Goal: Register for event/course

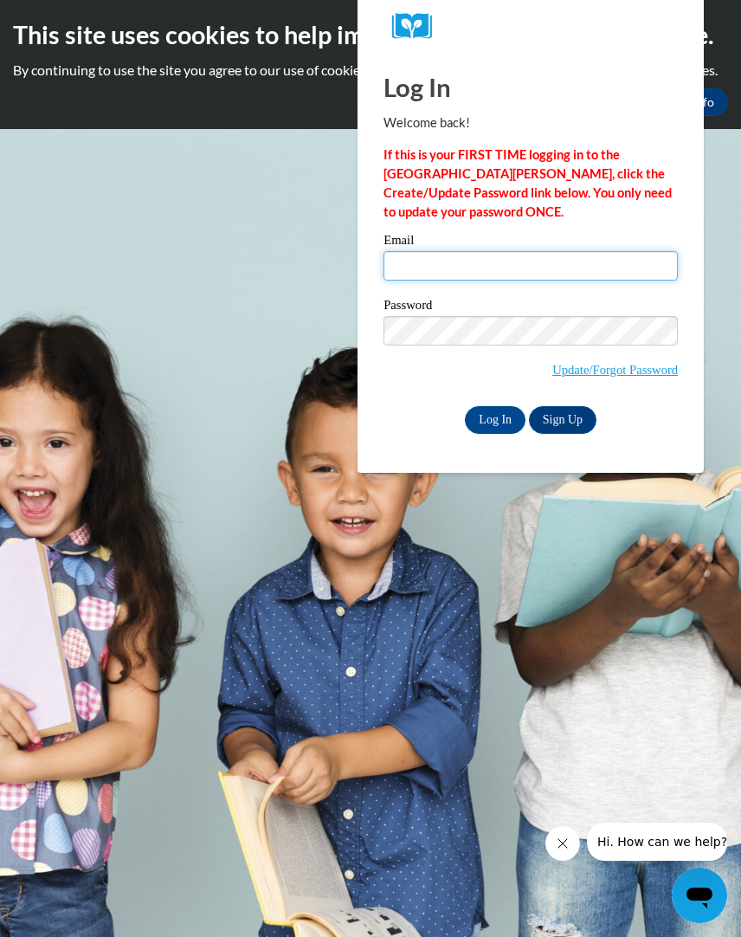
type input "mprice5711@gmail.com"
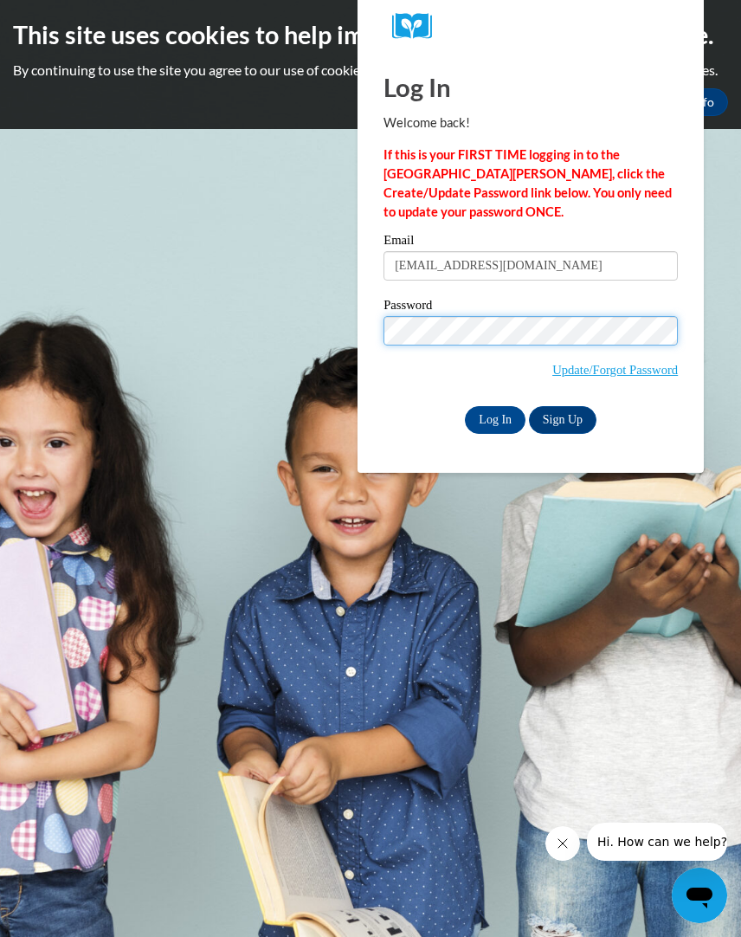
click at [494, 417] on input "Log In" at bounding box center [495, 420] width 61 height 28
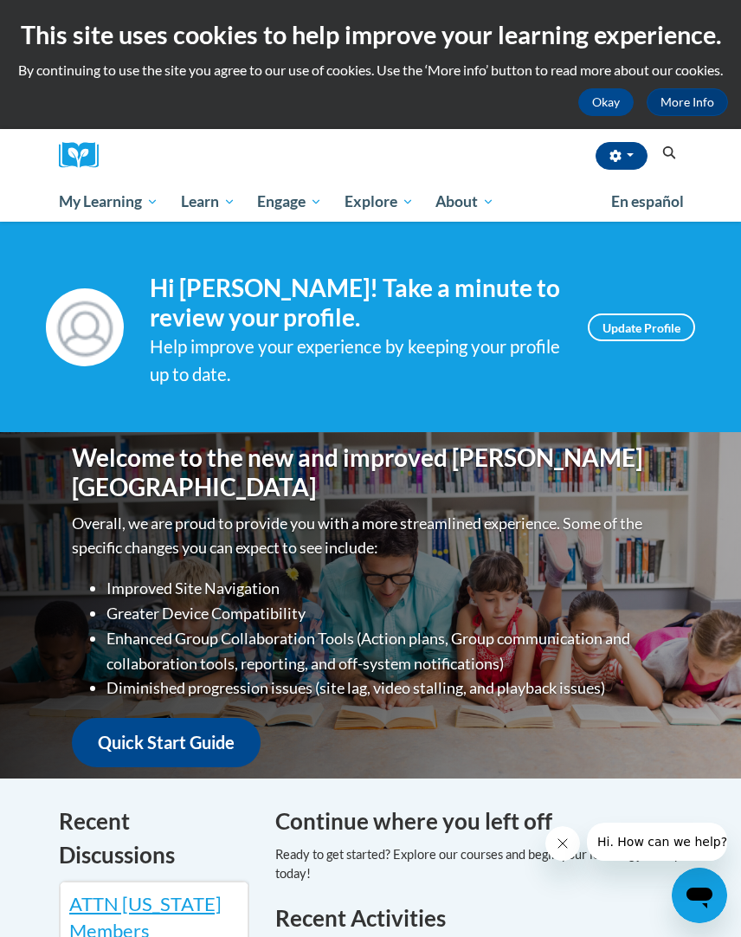
click at [672, 145] on button "Search" at bounding box center [670, 153] width 26 height 21
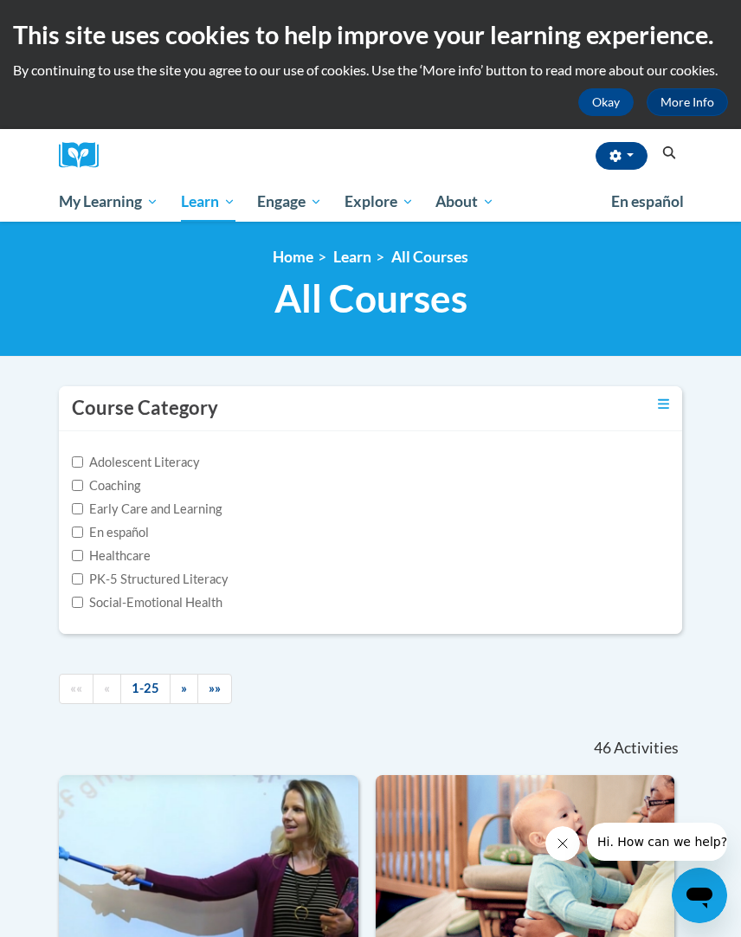
click at [663, 152] on icon "Search" at bounding box center [670, 152] width 16 height 13
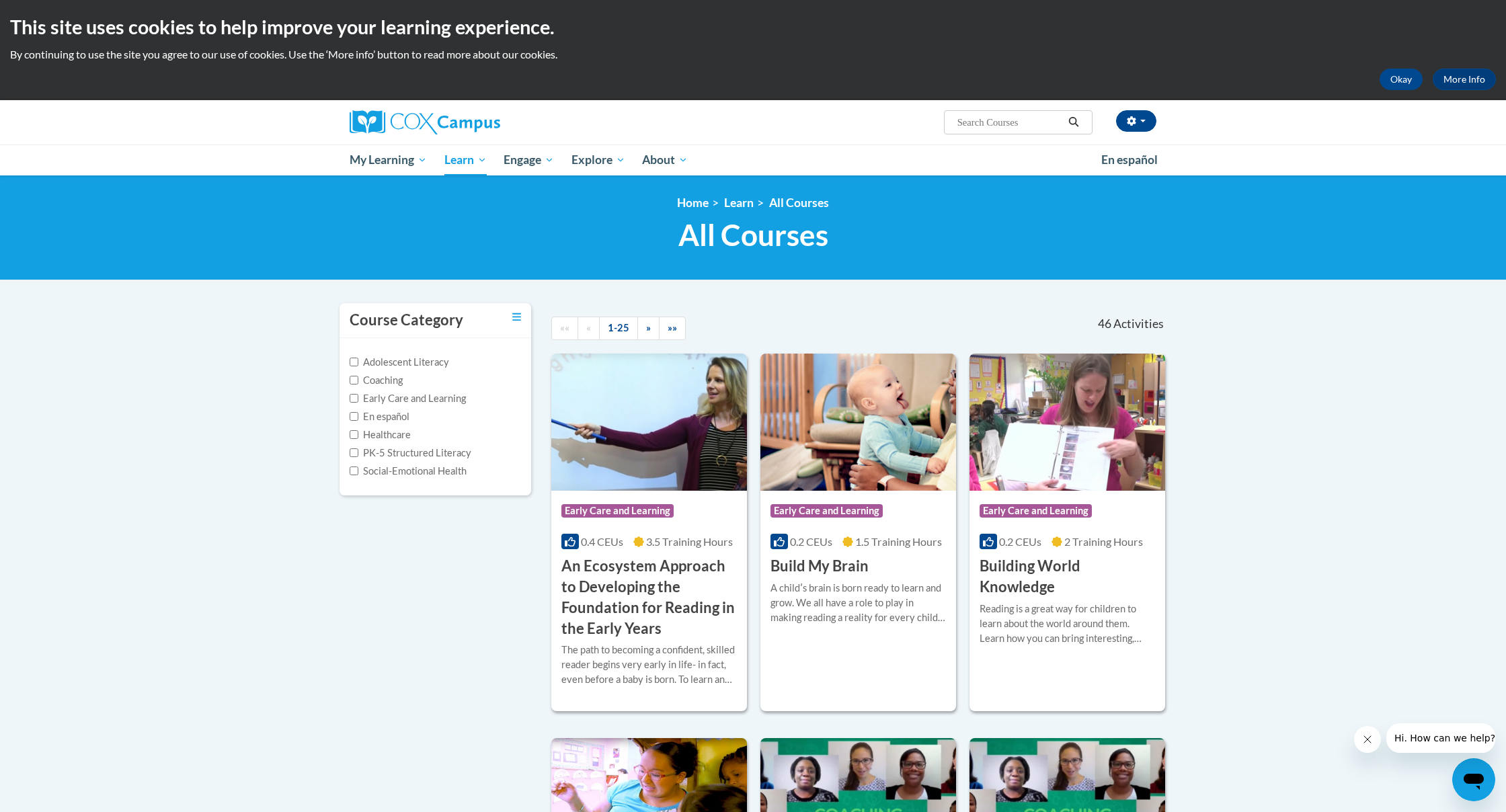
click at [575, 128] on input "Search..." at bounding box center [1010, 122] width 108 height 16
type input "structured Literacy"
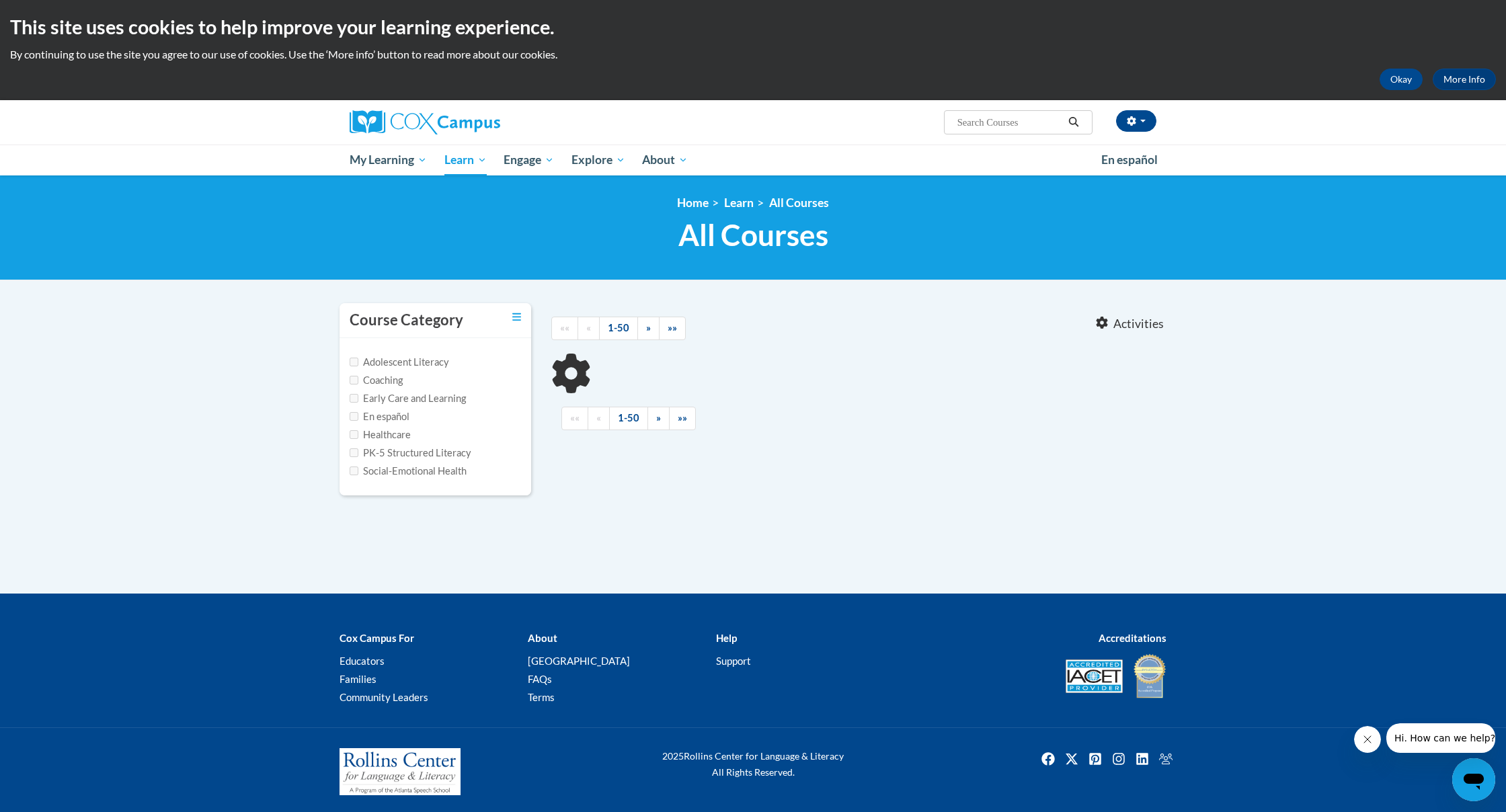
type input "structured Literacy"
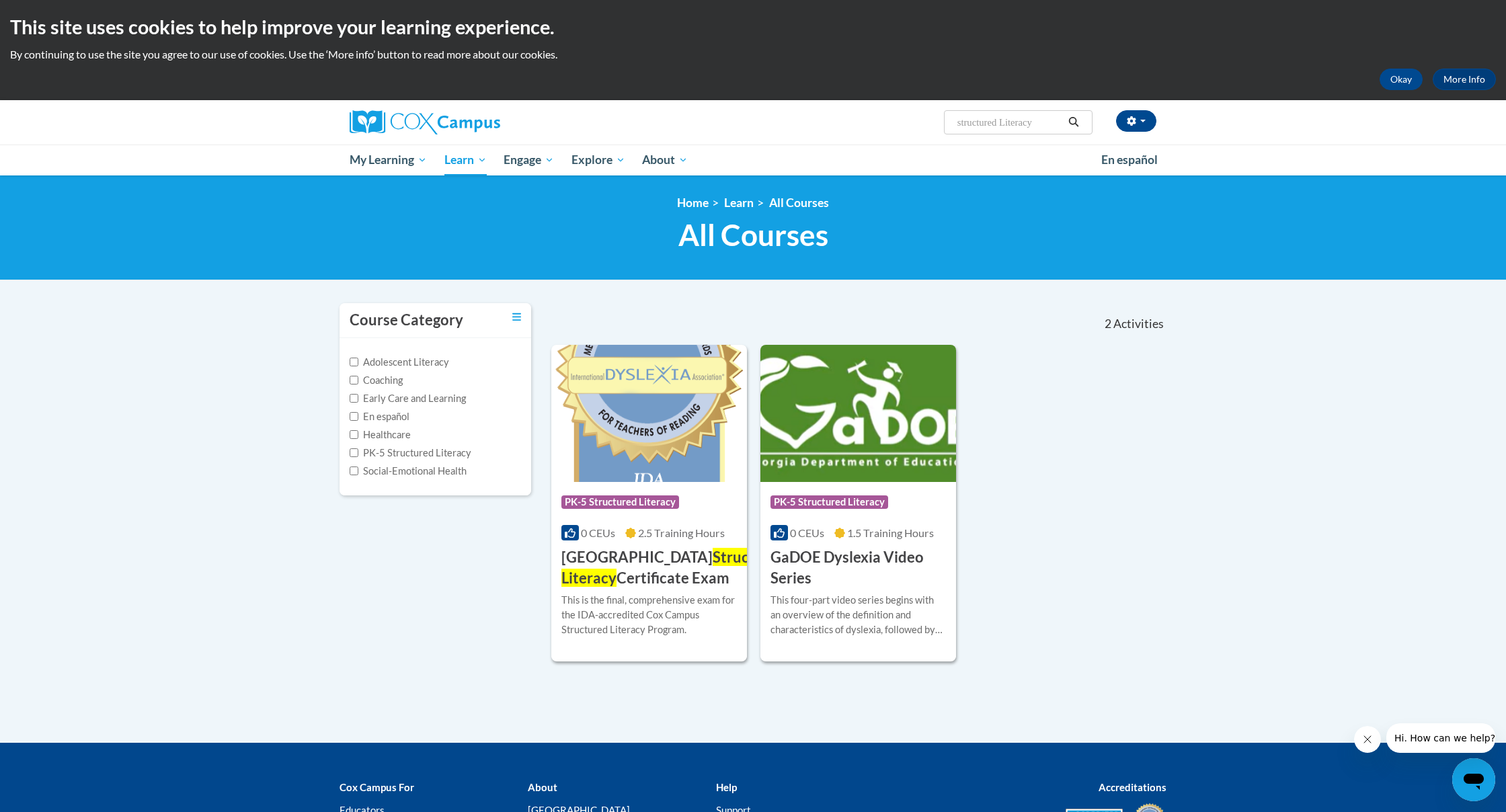
click at [671, 618] on div "This is the final, comprehensive exam for the IDA-accredited Cox Campus Structu…" at bounding box center [649, 615] width 175 height 44
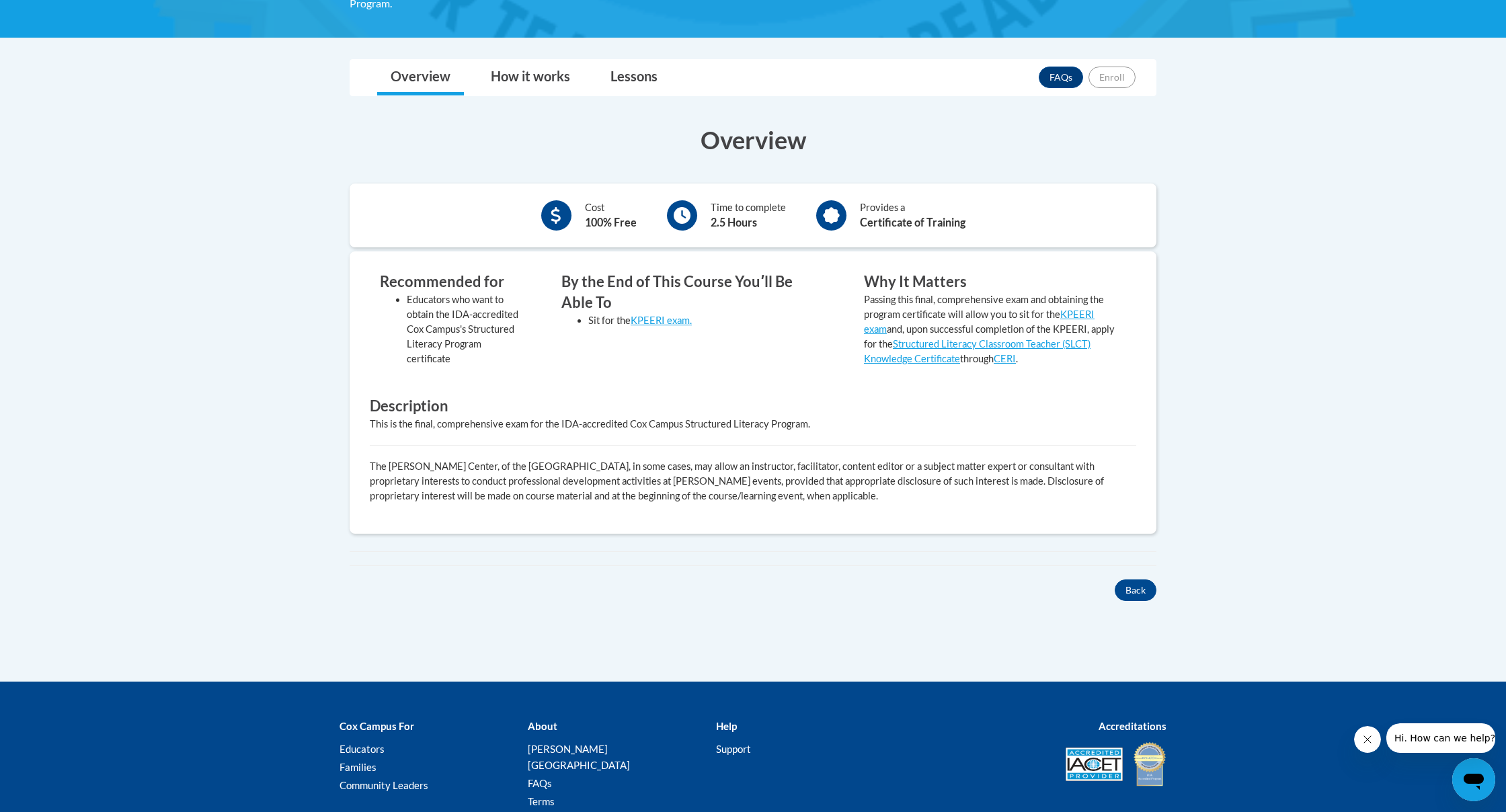
scroll to position [324, 0]
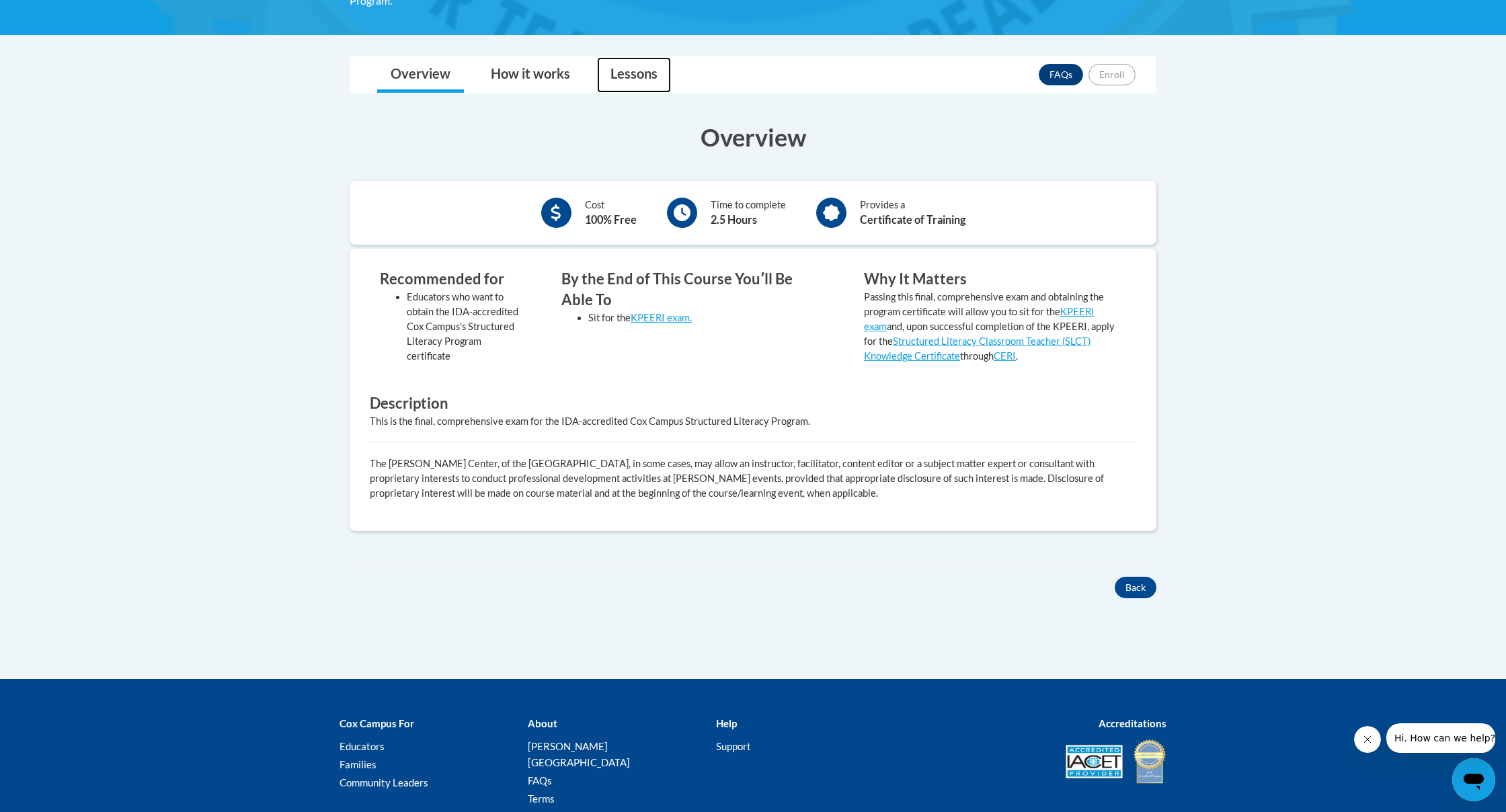
click at [626, 73] on link "Lessons" at bounding box center [633, 75] width 74 height 36
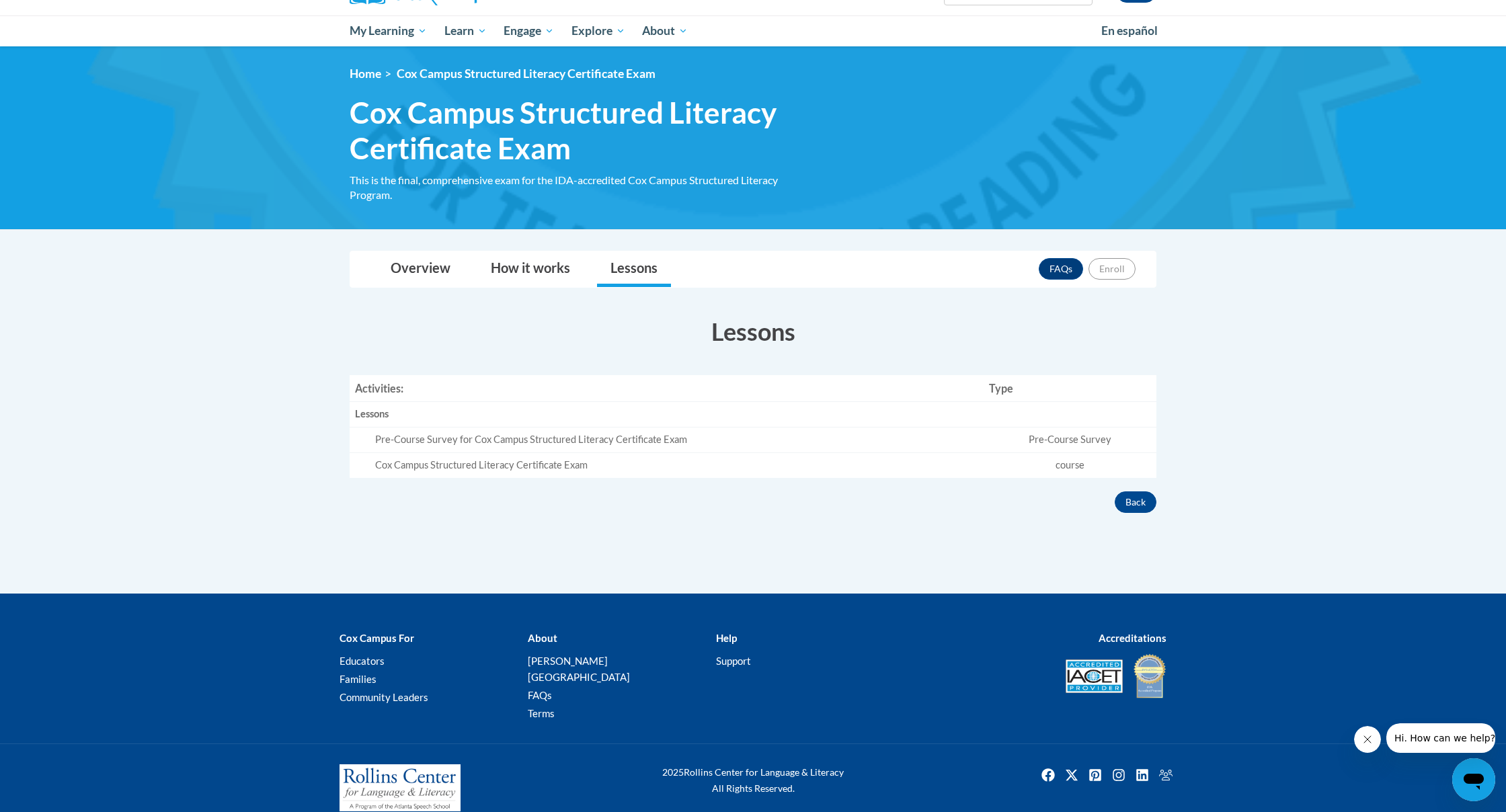
drag, startPoint x: 883, startPoint y: 445, endPoint x: 859, endPoint y: 444, distance: 24.0
click at [879, 445] on td "Pre-Course Survey for Cox Campus Structured Literacy Certificate Exam" at bounding box center [666, 440] width 634 height 26
click at [415, 269] on link "Overview" at bounding box center [421, 269] width 87 height 36
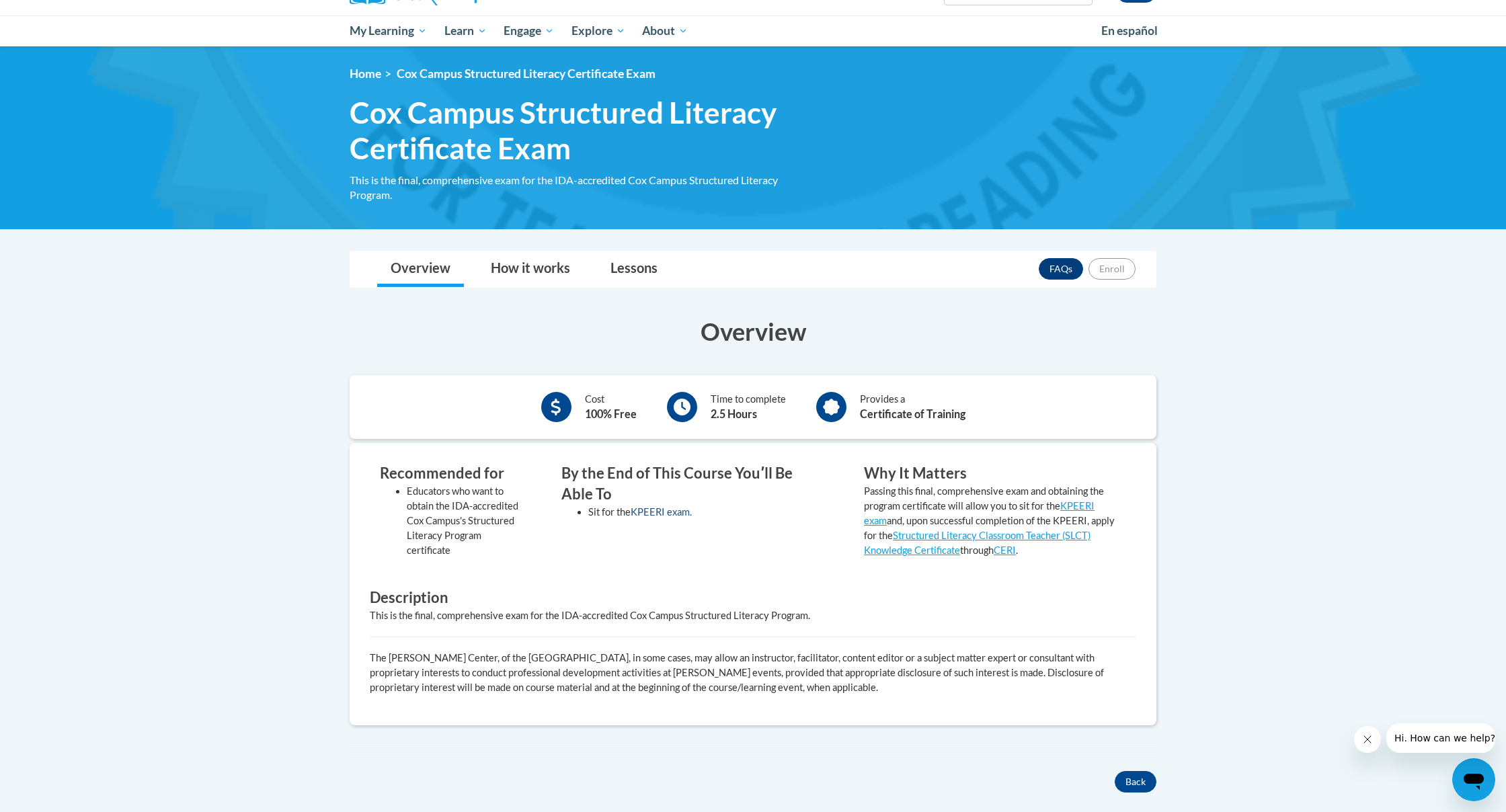
click at [676, 508] on link "KPEERI exam." at bounding box center [661, 512] width 61 height 12
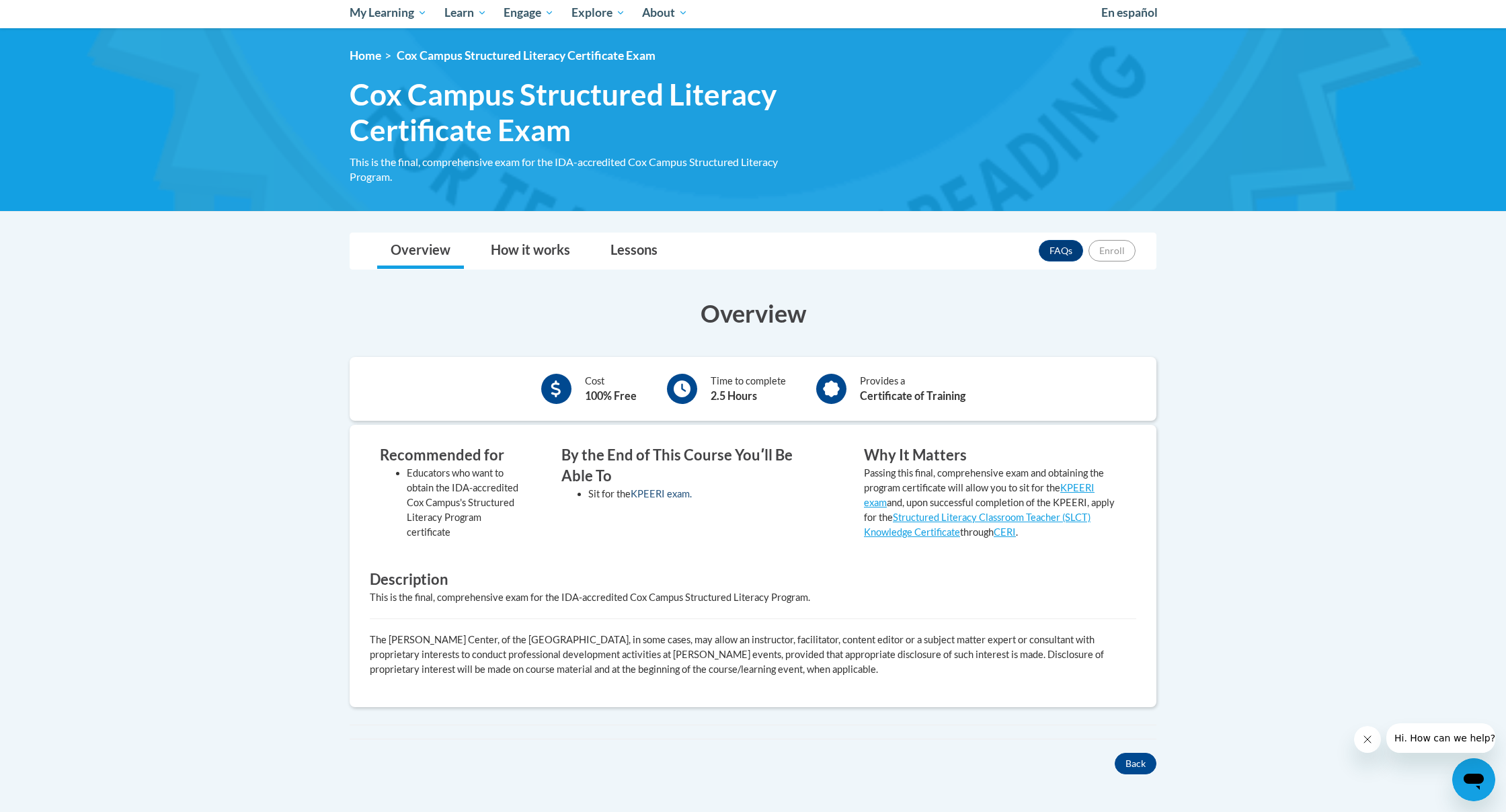
scroll to position [185, 0]
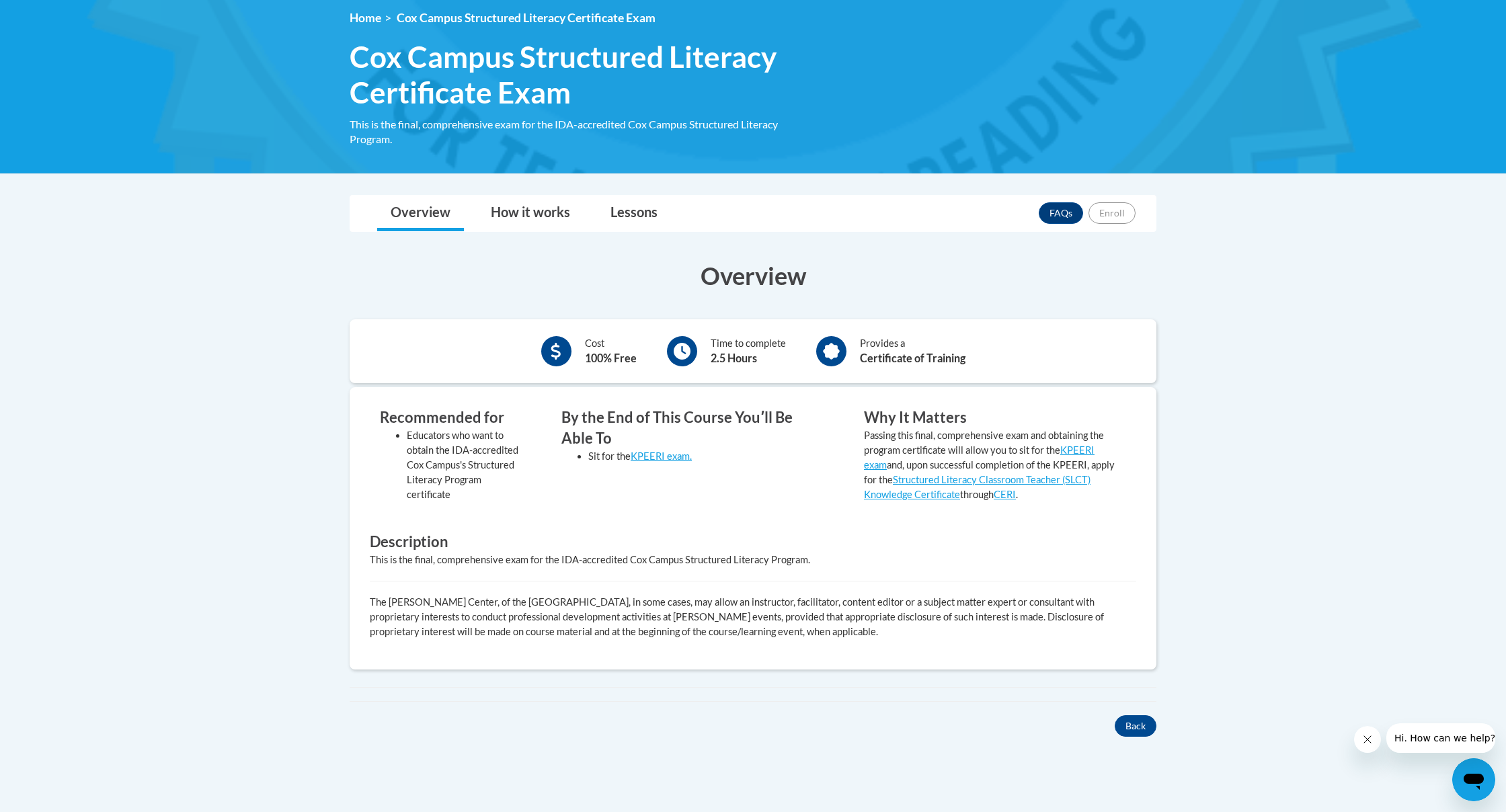
click at [673, 460] on li "Sit for the KPEERI exam." at bounding box center [706, 456] width 235 height 15
click at [675, 450] on link "KPEERI exam." at bounding box center [661, 456] width 61 height 12
